Goal: Task Accomplishment & Management: Use online tool/utility

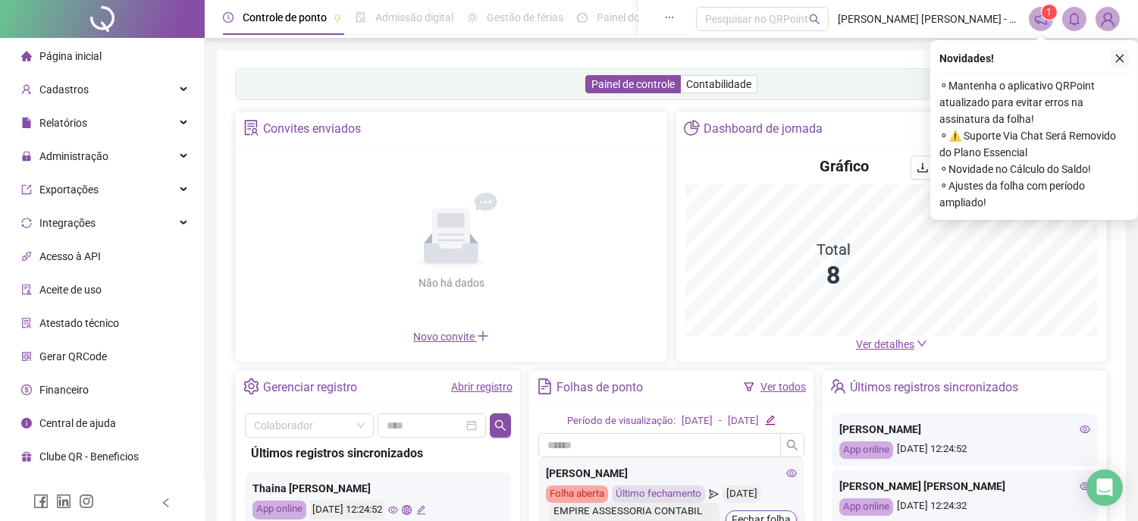
click at [1118, 59] on icon "close" at bounding box center [1120, 59] width 8 height 8
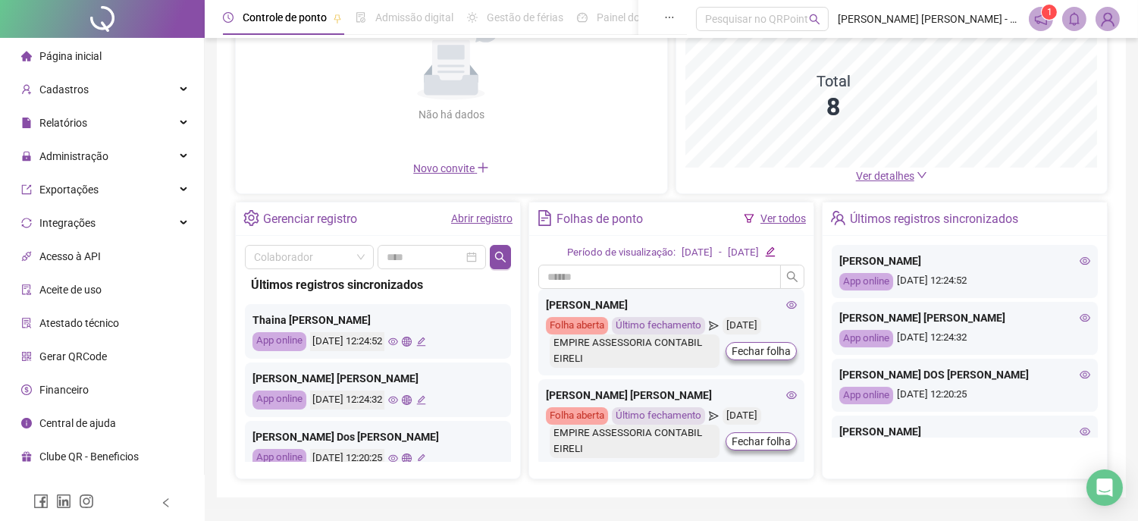
scroll to position [84, 0]
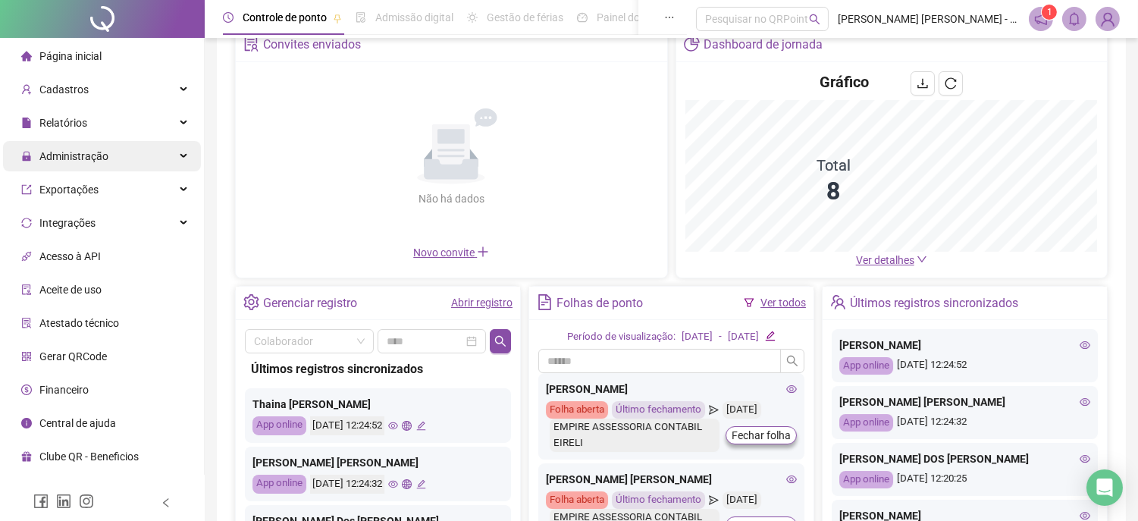
click at [61, 156] on span "Administração" at bounding box center [73, 156] width 69 height 12
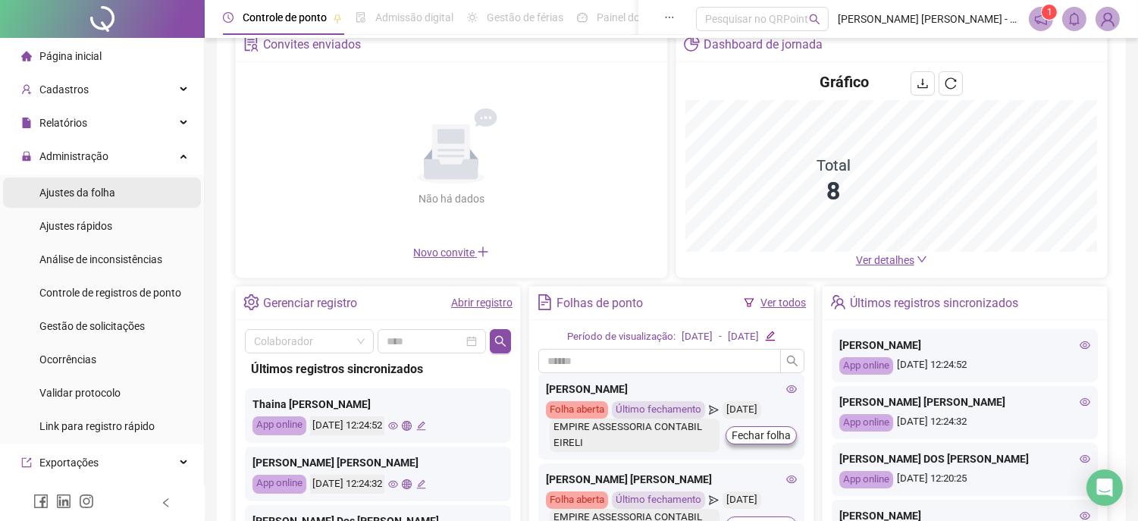
click at [74, 194] on span "Ajustes da folha" at bounding box center [77, 193] width 76 height 12
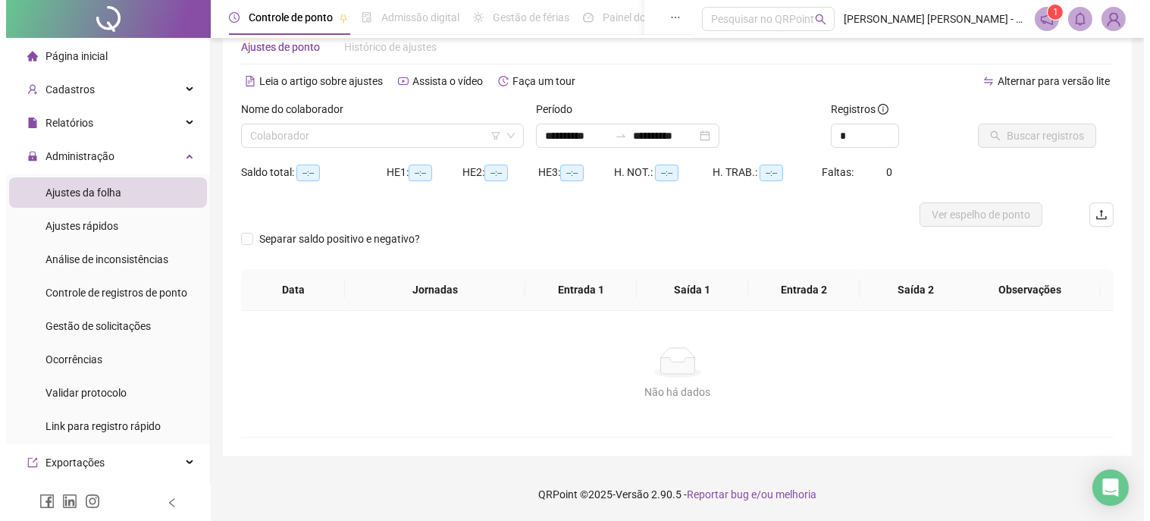
scroll to position [38, 0]
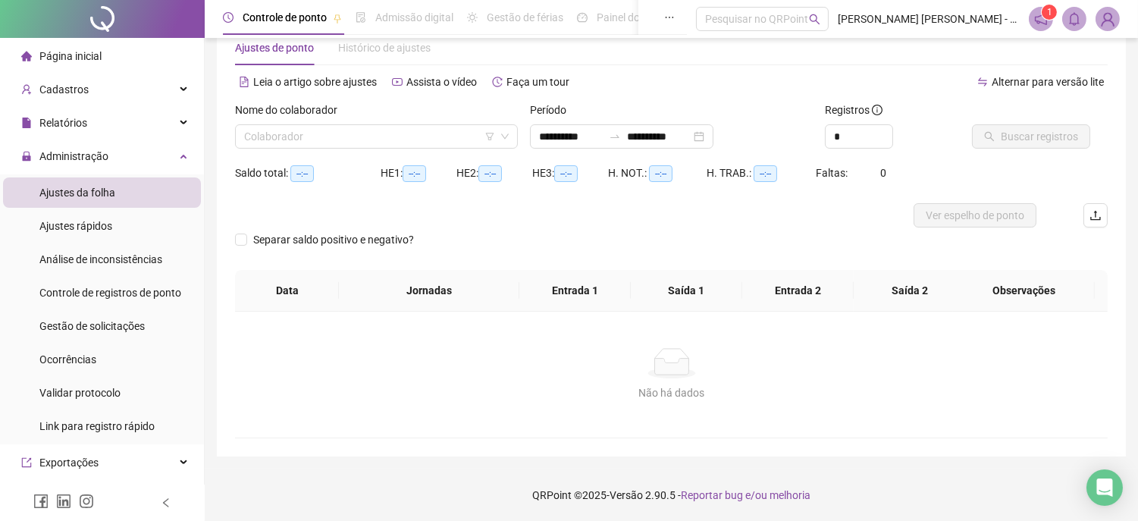
type input "**********"
click at [714, 139] on div "**********" at bounding box center [622, 136] width 184 height 24
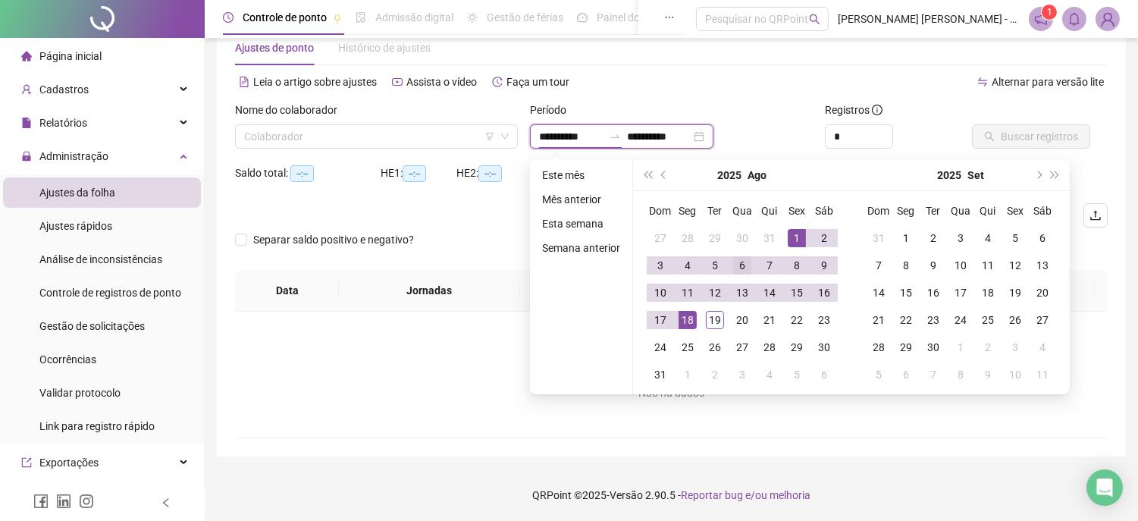
type input "**********"
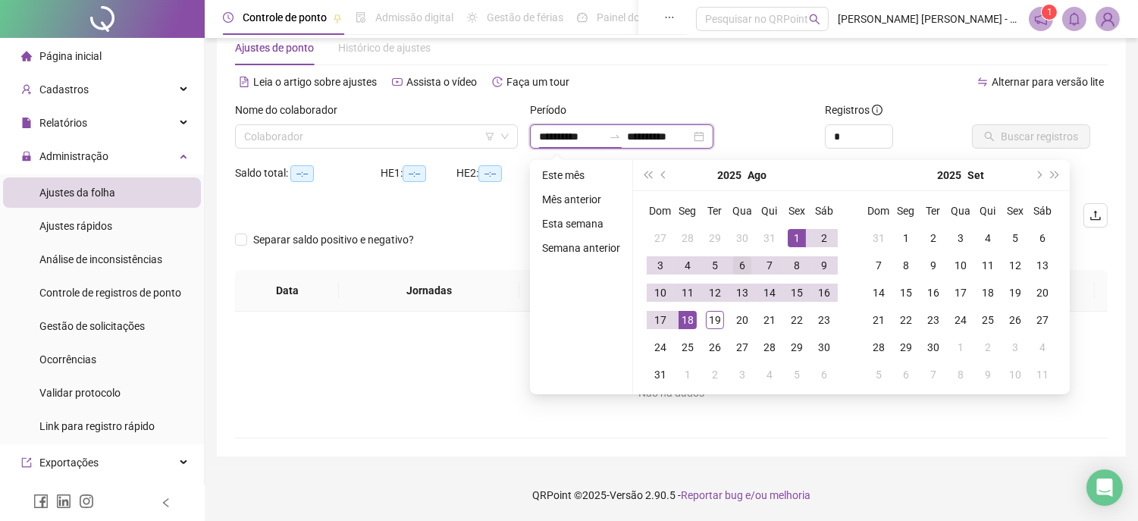
type input "**********"
click at [792, 229] on div "1" at bounding box center [797, 238] width 18 height 18
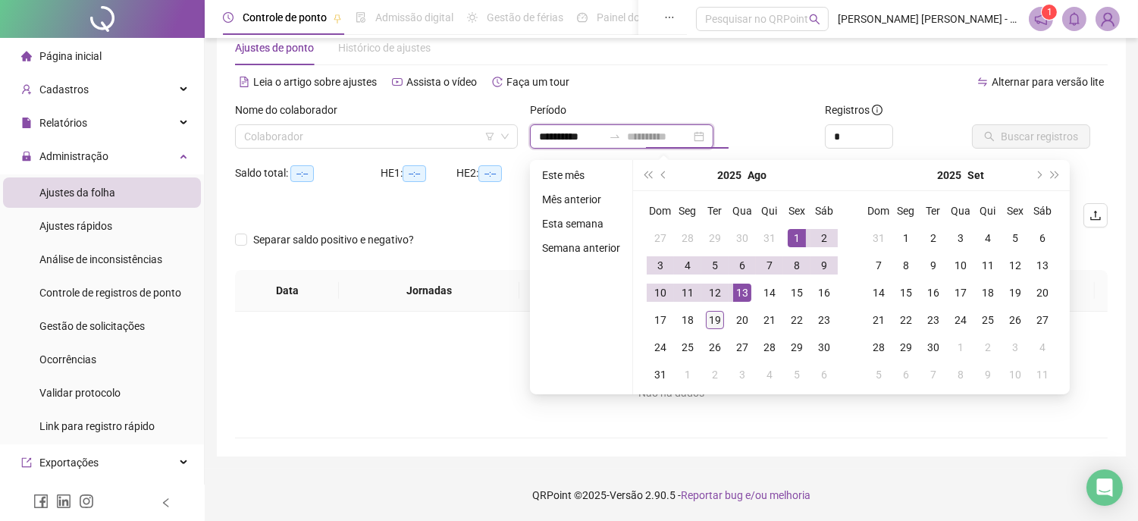
type input "**********"
click at [714, 317] on div "19" at bounding box center [715, 320] width 18 height 18
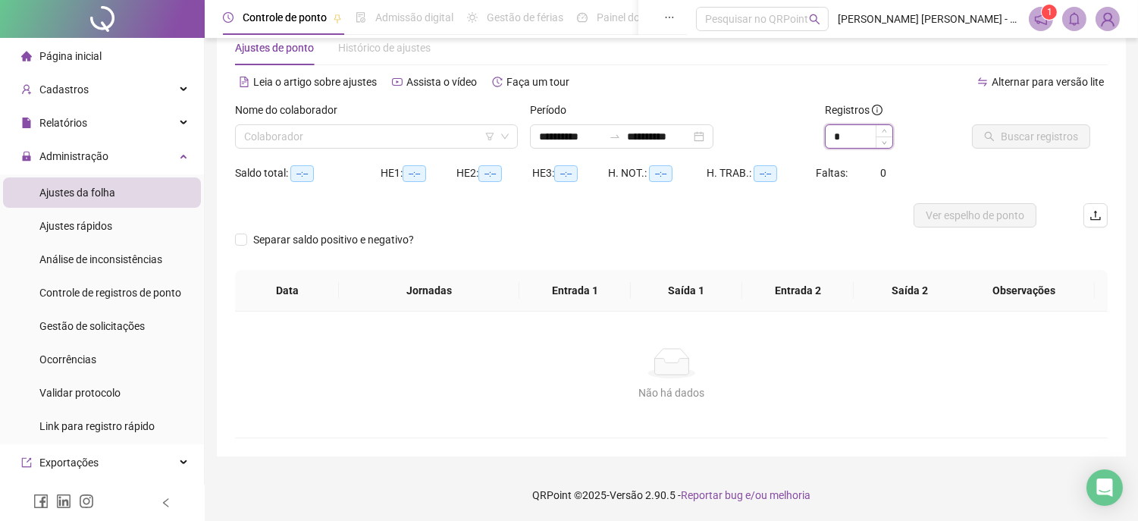
click at [869, 137] on input "*" at bounding box center [859, 136] width 67 height 23
type input "*"
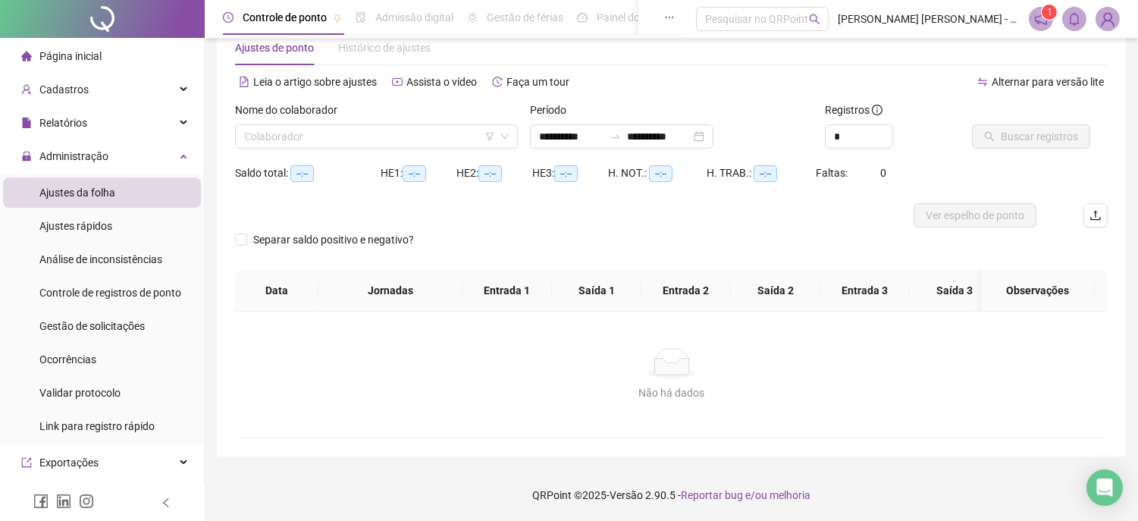
click at [982, 165] on div "Saldo total: --:-- HE 1: --:-- HE 2: --:-- HE 3: --:-- H. NOT.: --:-- H. TRAB.:…" at bounding box center [671, 182] width 873 height 42
click at [360, 135] on input "search" at bounding box center [369, 136] width 251 height 23
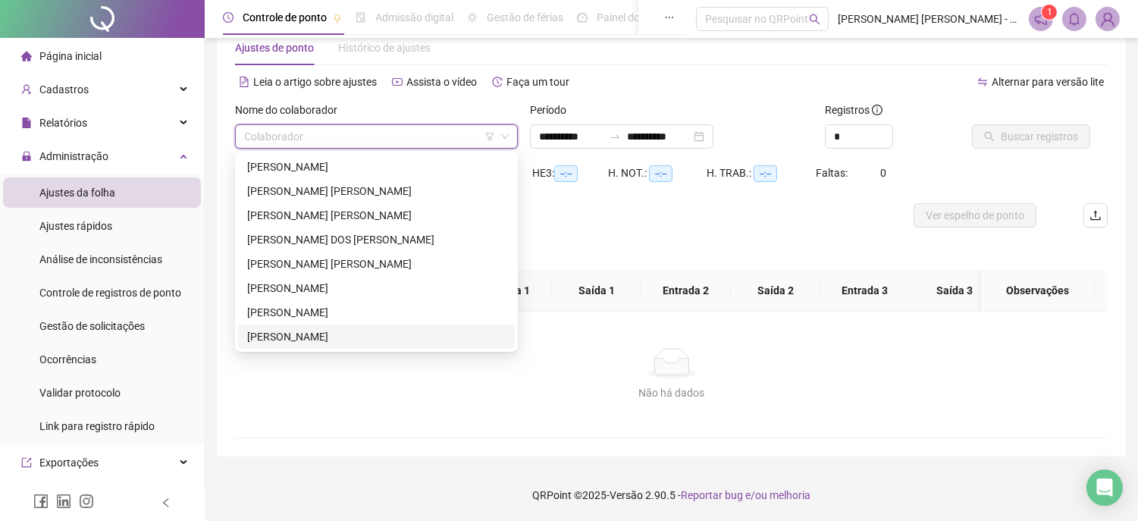
click at [291, 334] on div "[PERSON_NAME]" at bounding box center [376, 336] width 259 height 17
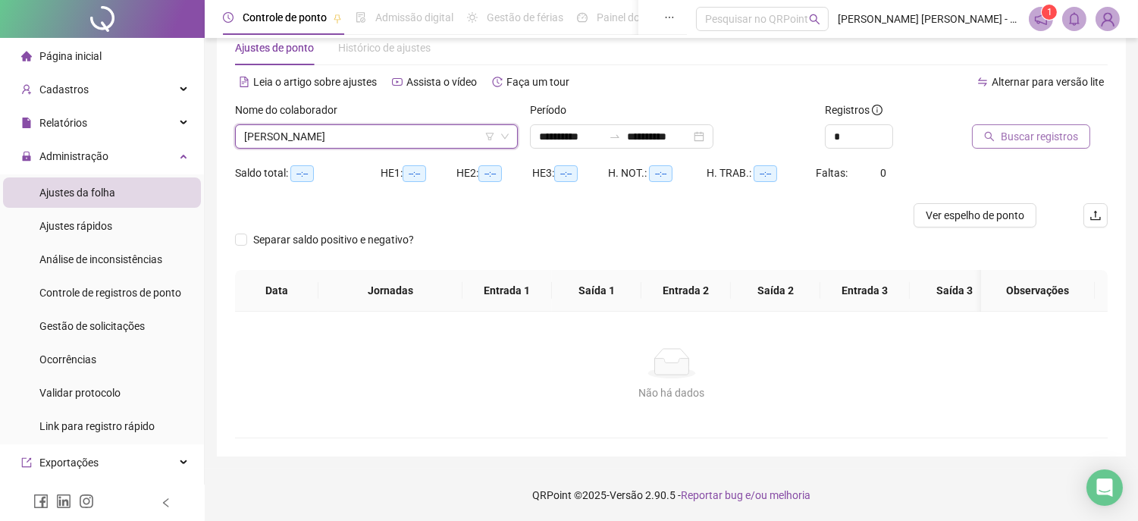
click at [1006, 133] on span "Buscar registros" at bounding box center [1039, 136] width 77 height 17
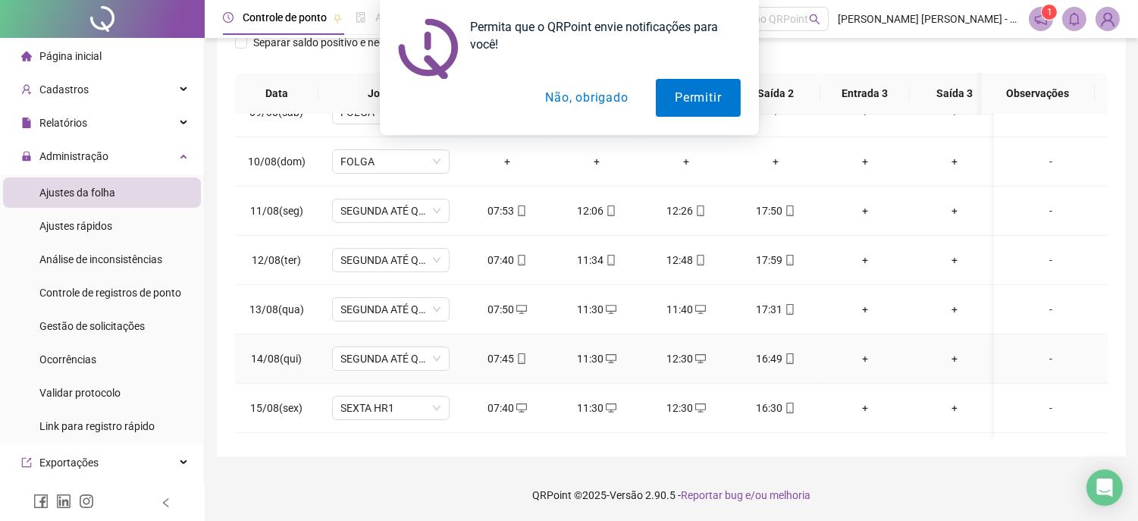
scroll to position [626, 0]
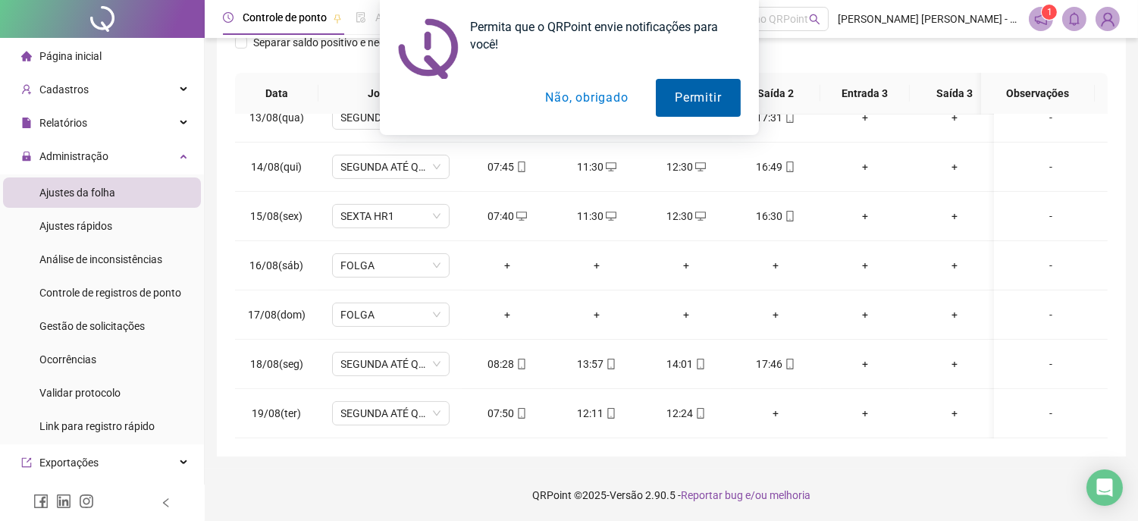
click at [703, 99] on button "Permitir" at bounding box center [698, 98] width 84 height 38
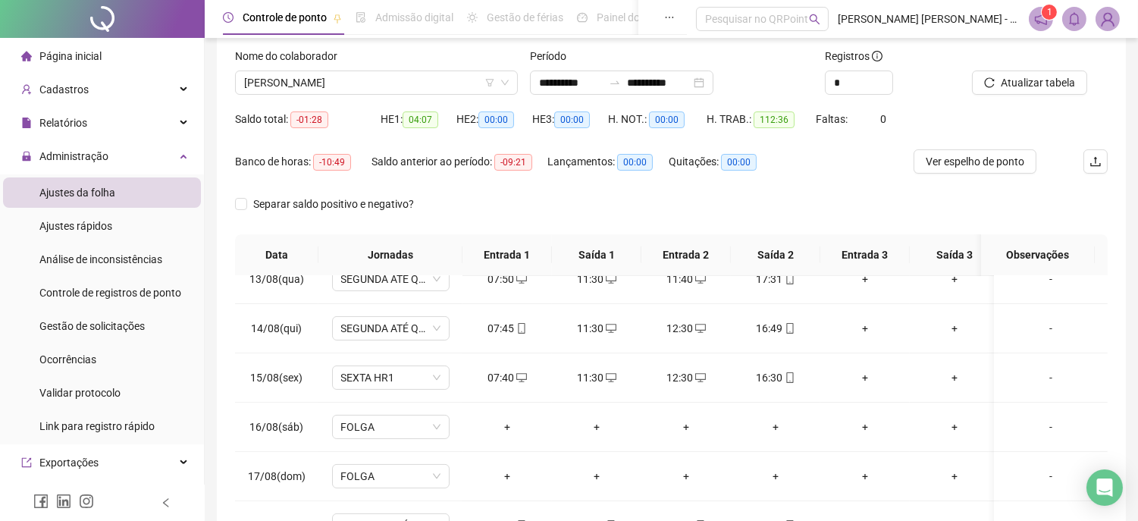
scroll to position [20, 0]
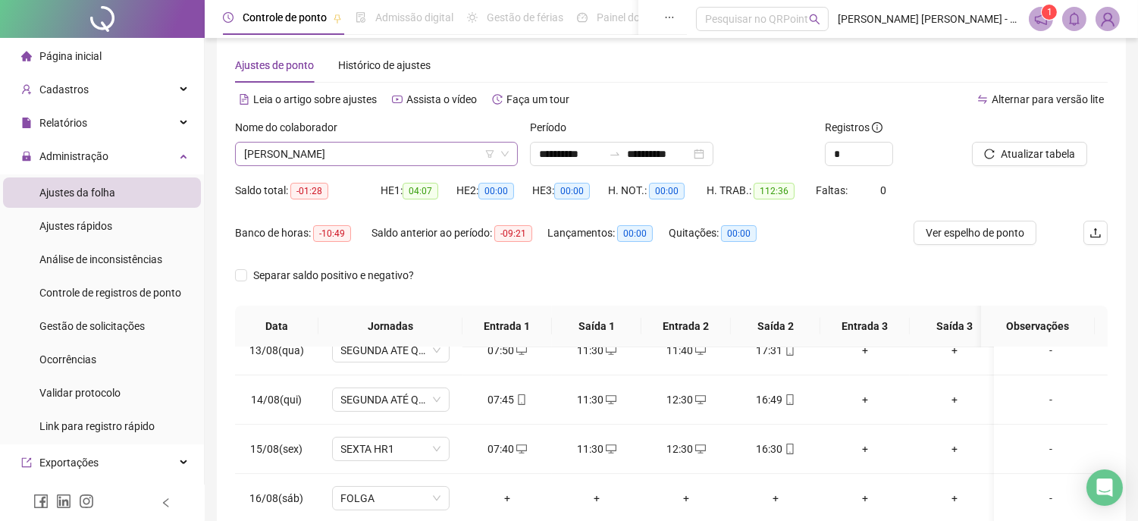
click at [379, 150] on span "[PERSON_NAME]" at bounding box center [376, 154] width 265 height 23
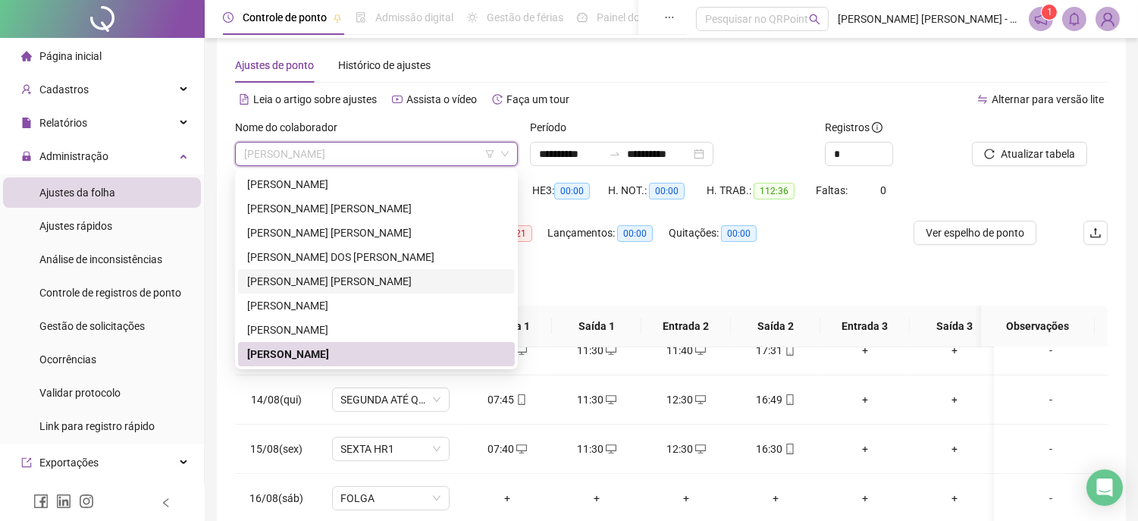
click at [278, 281] on div "[PERSON_NAME] [PERSON_NAME]" at bounding box center [376, 281] width 259 height 17
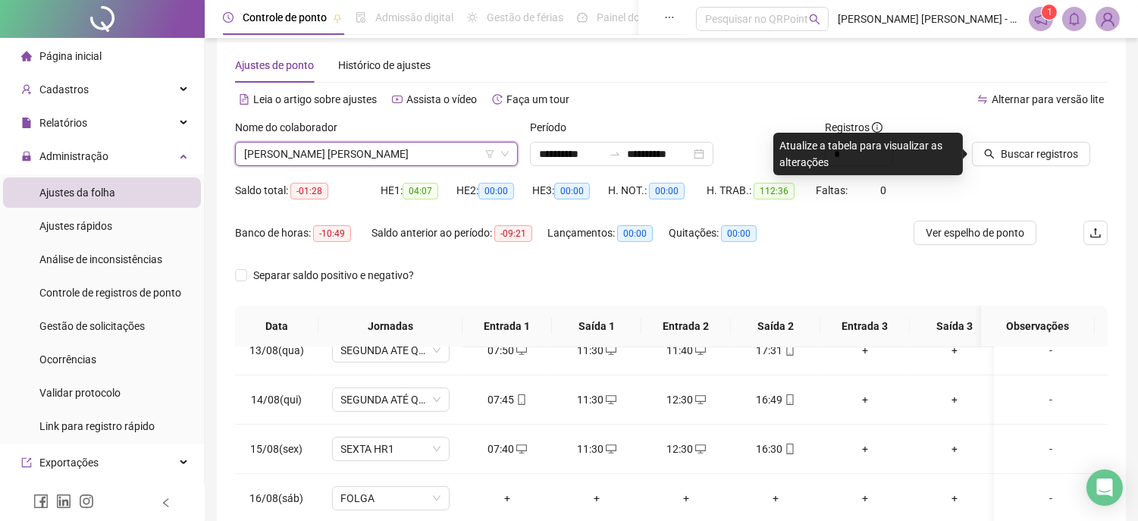
click at [1006, 139] on div at bounding box center [1021, 130] width 98 height 23
click at [1018, 149] on span "Buscar registros" at bounding box center [1039, 154] width 77 height 17
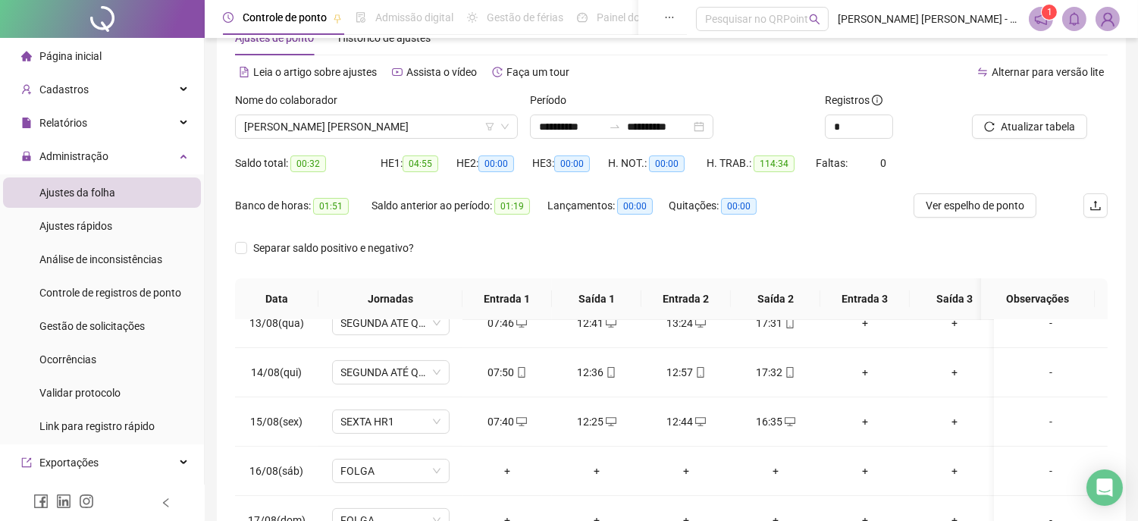
scroll to position [32, 0]
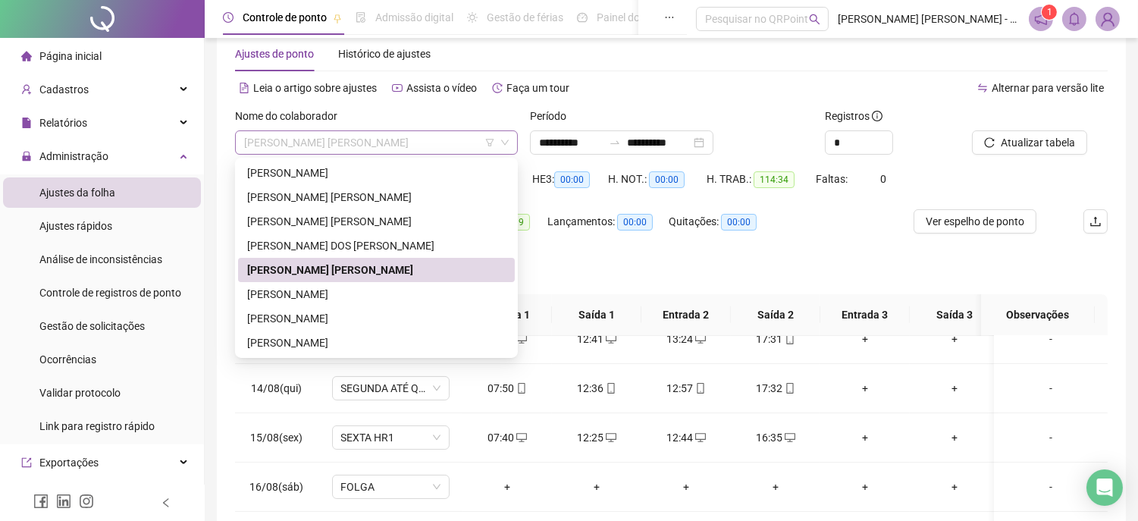
click at [375, 135] on span "[PERSON_NAME] [PERSON_NAME]" at bounding box center [376, 142] width 265 height 23
click at [306, 342] on div "[PERSON_NAME]" at bounding box center [376, 342] width 259 height 17
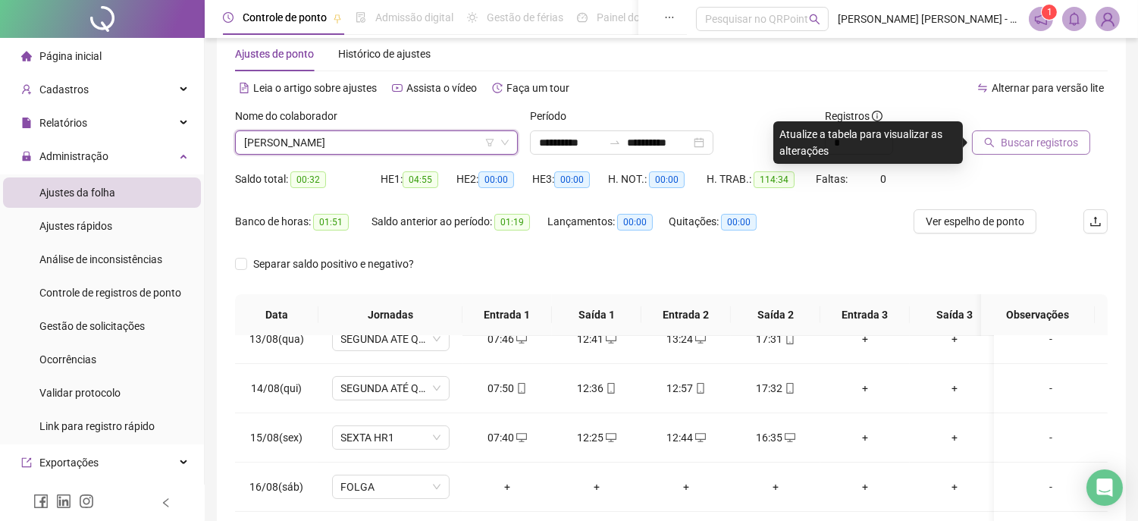
click at [1035, 146] on span "Buscar registros" at bounding box center [1039, 142] width 77 height 17
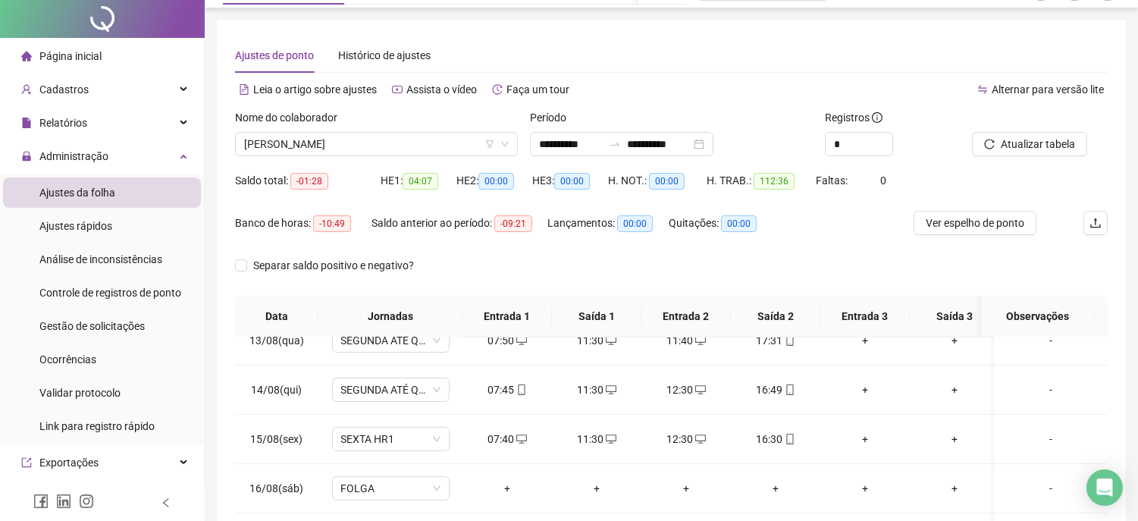
scroll to position [0, 0]
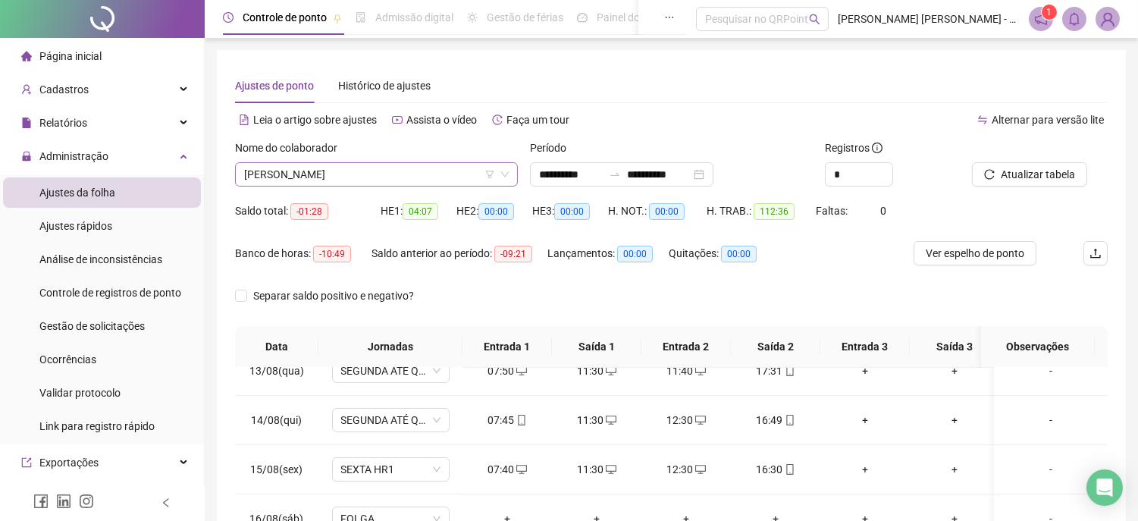
click at [398, 171] on span "[PERSON_NAME]" at bounding box center [376, 174] width 265 height 23
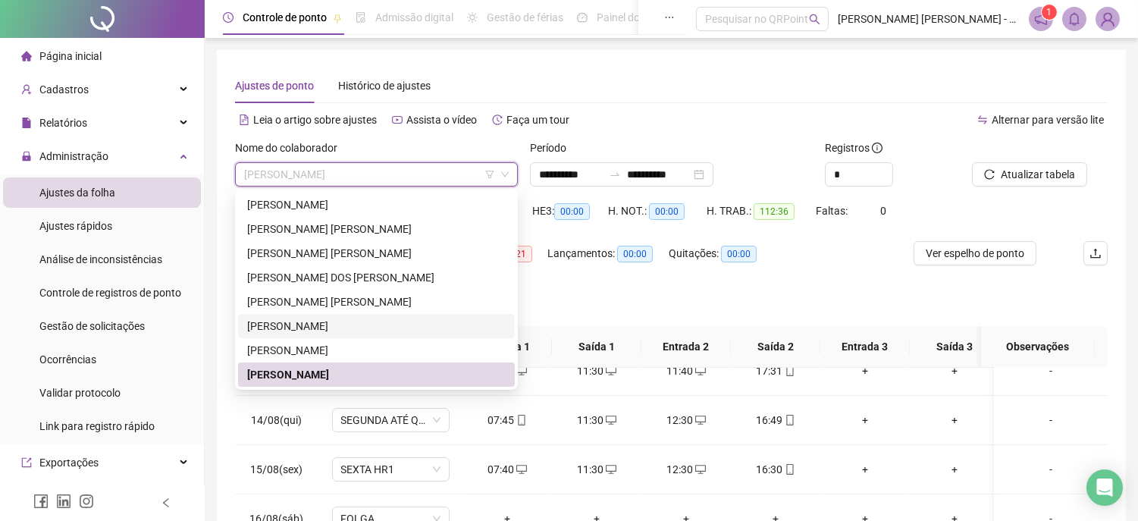
click at [301, 327] on div "[PERSON_NAME]" at bounding box center [376, 326] width 259 height 17
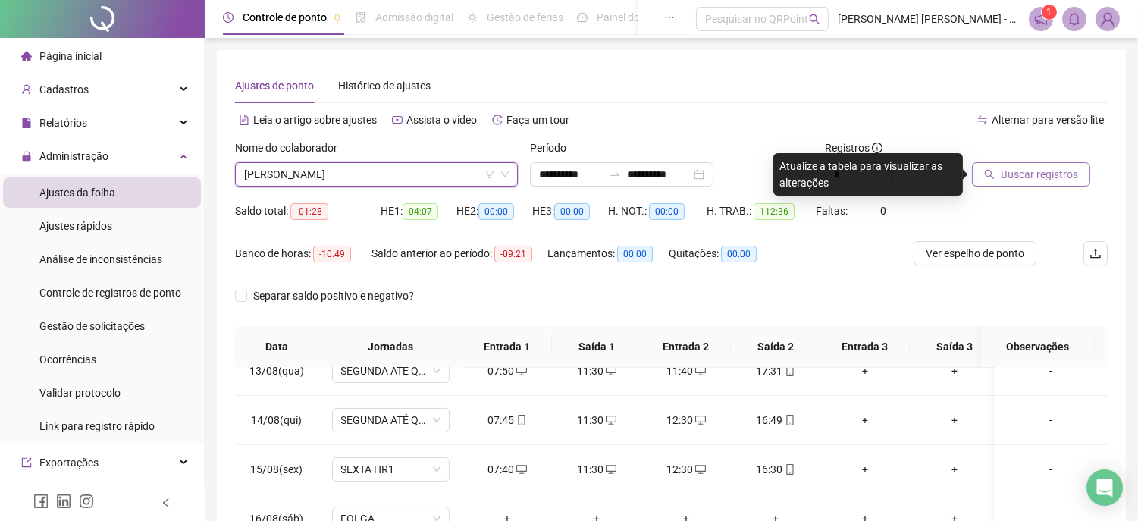
click at [1024, 179] on span "Buscar registros" at bounding box center [1039, 174] width 77 height 17
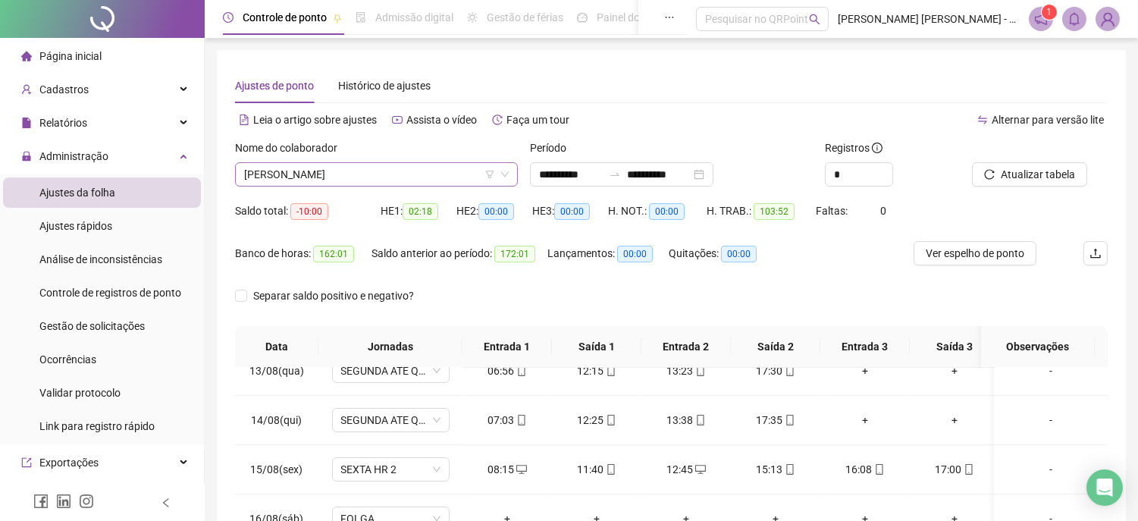
click at [382, 176] on span "[PERSON_NAME]" at bounding box center [376, 174] width 265 height 23
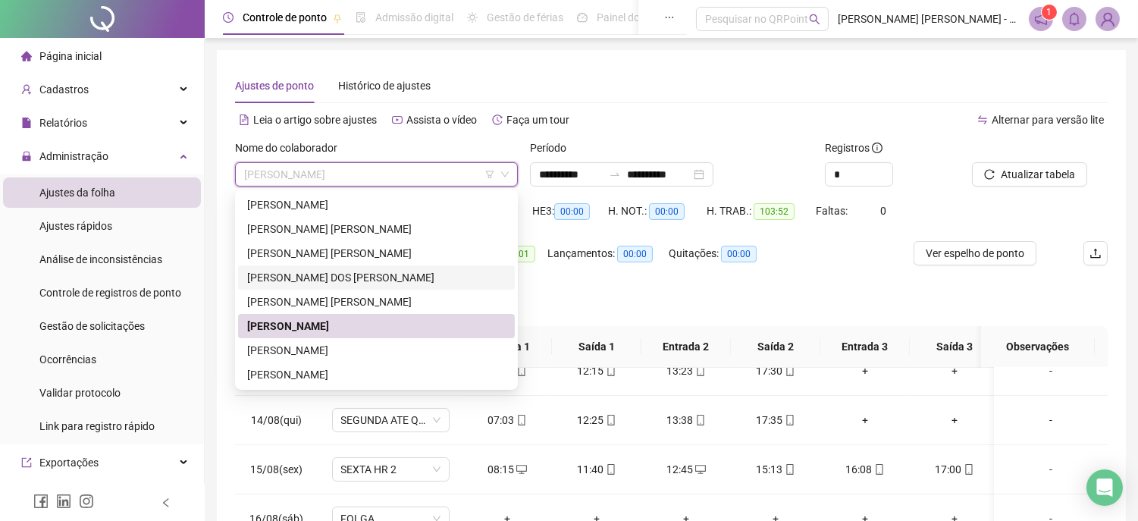
click at [309, 274] on div "[PERSON_NAME] DOS [PERSON_NAME]" at bounding box center [376, 277] width 259 height 17
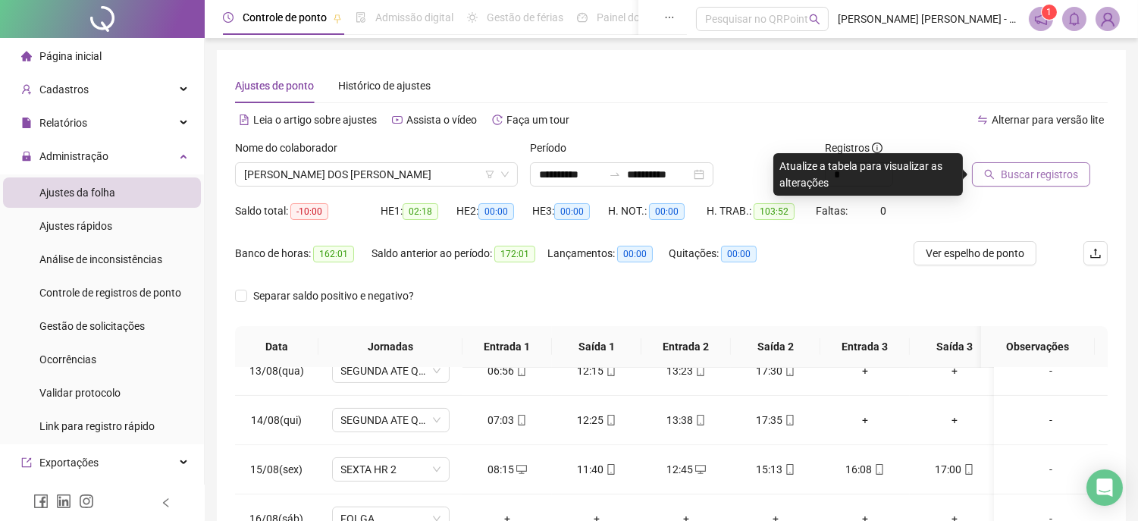
click at [988, 171] on icon "search" at bounding box center [989, 174] width 11 height 11
